Goal: Information Seeking & Learning: Learn about a topic

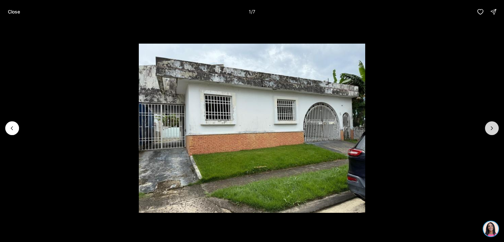
click at [491, 130] on icon "Next slide" at bounding box center [492, 128] width 2 height 3
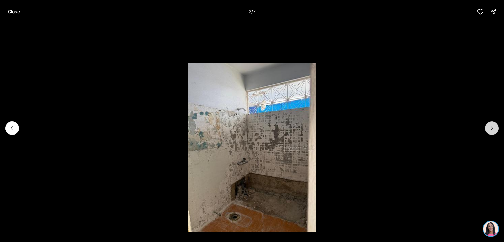
click at [491, 130] on icon "Next slide" at bounding box center [492, 128] width 2 height 3
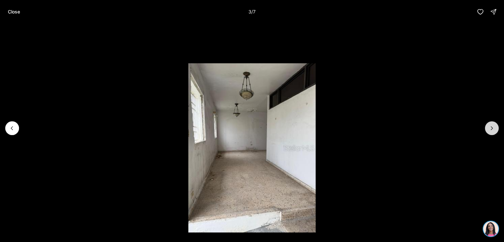
click at [491, 130] on icon "Next slide" at bounding box center [492, 128] width 2 height 3
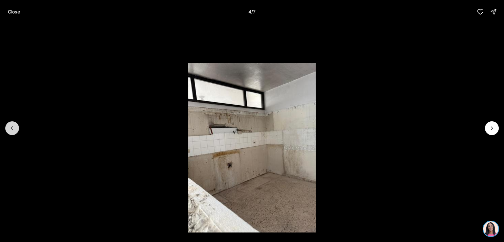
click at [9, 127] on icon "Previous slide" at bounding box center [12, 128] width 7 height 7
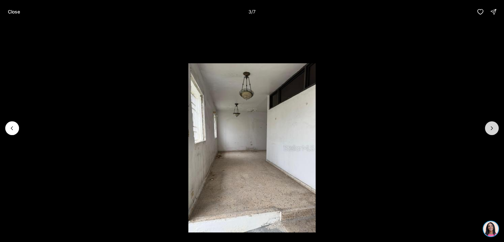
click at [489, 127] on icon "Next slide" at bounding box center [491, 128] width 7 height 7
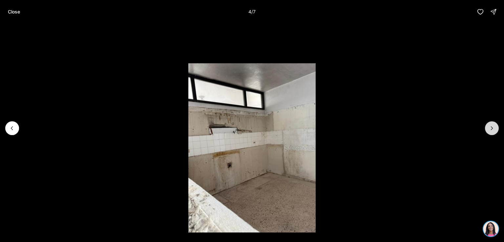
click at [489, 127] on icon "Next slide" at bounding box center [491, 128] width 7 height 7
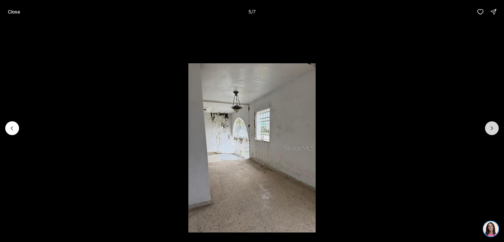
click at [491, 132] on button "Next slide" at bounding box center [492, 128] width 14 height 14
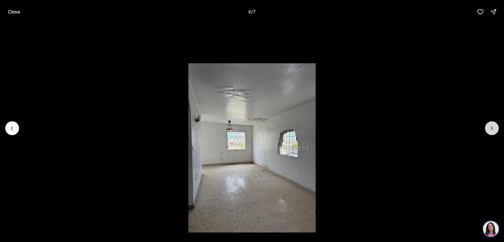
click at [491, 132] on button "Next slide" at bounding box center [492, 128] width 14 height 14
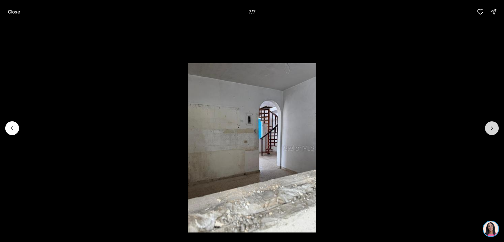
click at [491, 132] on div at bounding box center [492, 128] width 14 height 14
click at [491, 123] on div at bounding box center [492, 128] width 14 height 14
click at [489, 128] on div at bounding box center [492, 128] width 14 height 14
click at [11, 129] on icon "Previous slide" at bounding box center [12, 128] width 7 height 7
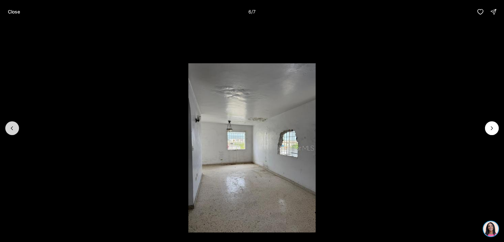
click at [14, 132] on button "Previous slide" at bounding box center [12, 128] width 14 height 14
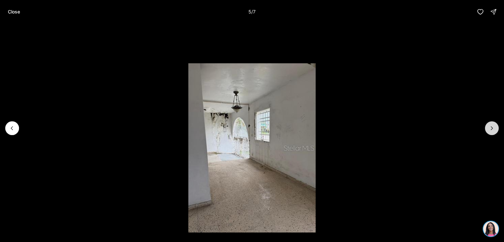
click at [494, 130] on icon "Next slide" at bounding box center [491, 128] width 7 height 7
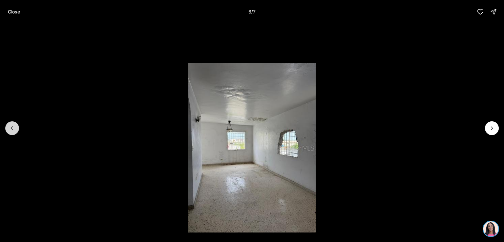
click at [12, 126] on icon "Previous slide" at bounding box center [12, 128] width 7 height 7
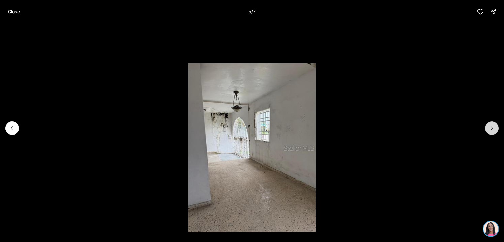
click at [493, 126] on icon "Next slide" at bounding box center [491, 128] width 7 height 7
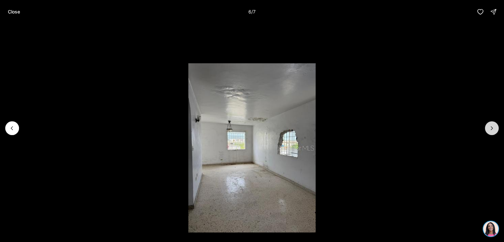
click at [493, 126] on icon "Next slide" at bounding box center [491, 128] width 7 height 7
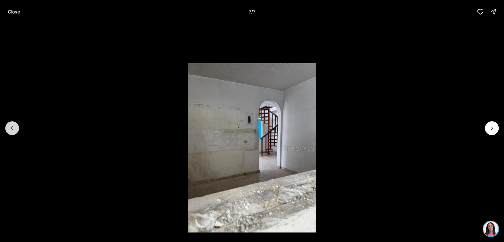
click at [8, 126] on button "Previous slide" at bounding box center [12, 128] width 14 height 14
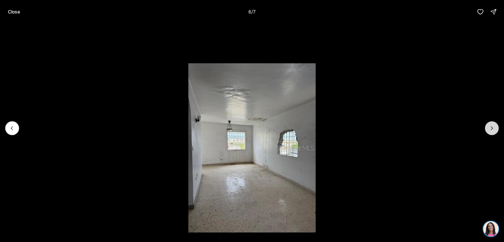
click at [490, 126] on icon "Next slide" at bounding box center [491, 128] width 7 height 7
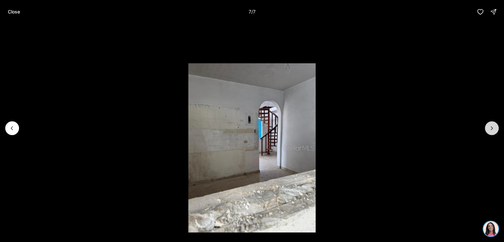
click at [490, 126] on div at bounding box center [492, 128] width 14 height 14
click at [12, 126] on icon "Previous slide" at bounding box center [12, 128] width 7 height 7
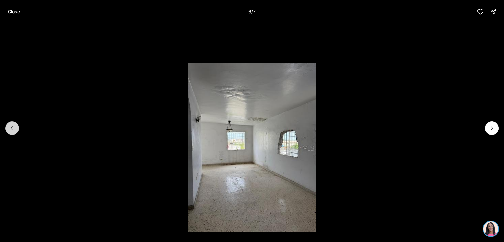
click at [12, 126] on icon "Previous slide" at bounding box center [12, 128] width 7 height 7
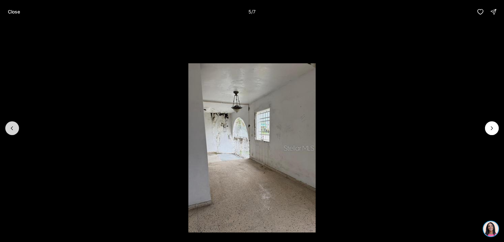
click at [12, 126] on icon "Previous slide" at bounding box center [12, 128] width 7 height 7
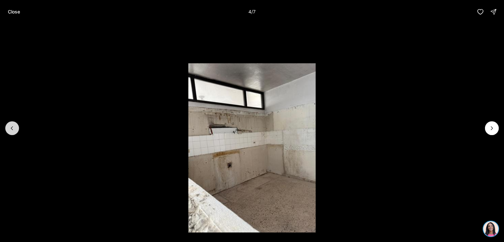
click at [12, 126] on icon "Previous slide" at bounding box center [12, 128] width 7 height 7
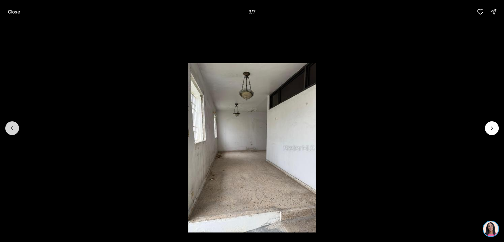
click at [12, 126] on icon "Previous slide" at bounding box center [12, 128] width 7 height 7
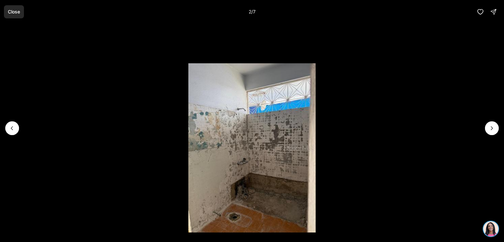
click at [16, 11] on p "Close" at bounding box center [14, 11] width 12 height 5
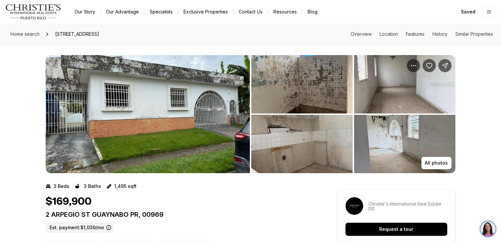
click at [162, 97] on img "View image gallery" at bounding box center [148, 114] width 204 height 118
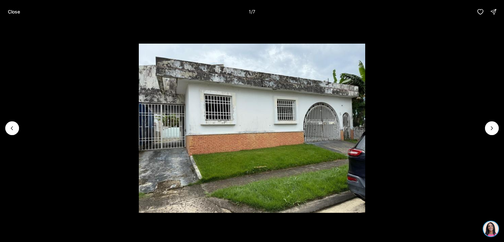
click at [11, 128] on div at bounding box center [12, 128] width 14 height 14
click at [15, 12] on p "Close" at bounding box center [14, 11] width 12 height 5
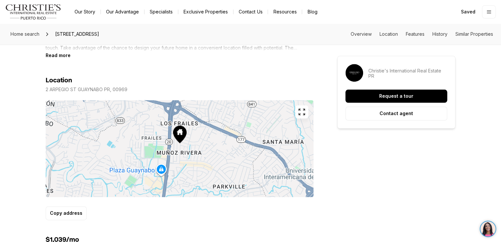
scroll to position [359, 0]
